Goal: Task Accomplishment & Management: Manage account settings

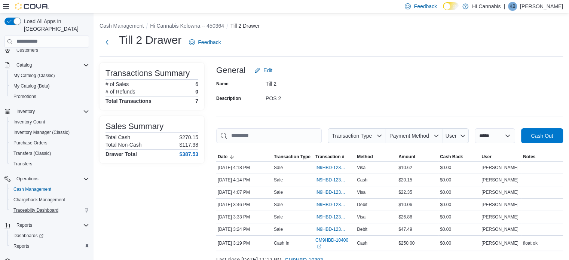
scroll to position [39, 0]
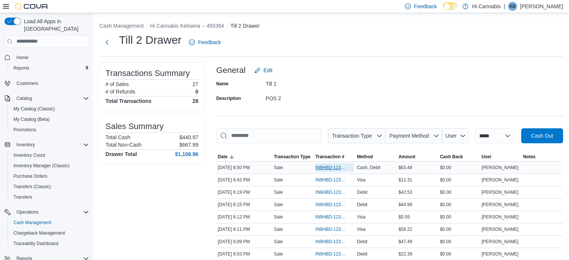
click at [334, 165] on span "IN9HBD-123773" at bounding box center [330, 168] width 31 height 6
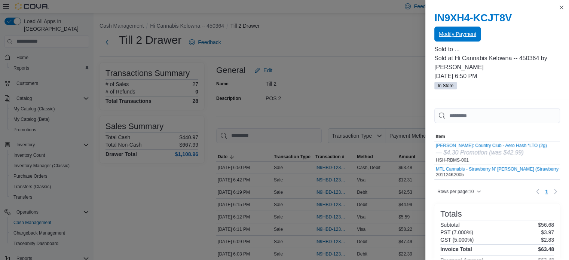
click at [448, 34] on span "Modify Payment" at bounding box center [457, 33] width 37 height 7
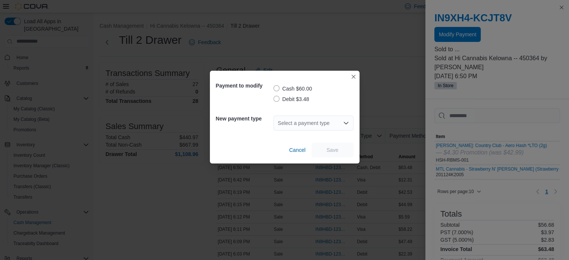
click at [277, 97] on label "Debit $3.48" at bounding box center [292, 99] width 36 height 9
click at [323, 123] on div "Select a payment type" at bounding box center [314, 123] width 80 height 15
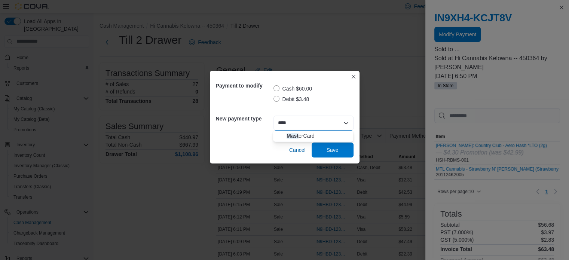
type input "****"
click at [311, 131] on button "Mast erCard" at bounding box center [313, 136] width 80 height 11
click at [336, 151] on span "Save" at bounding box center [333, 149] width 12 height 7
